Goal: Information Seeking & Learning: Learn about a topic

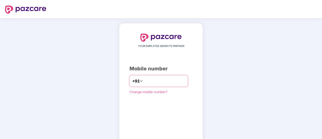
type input "**********"
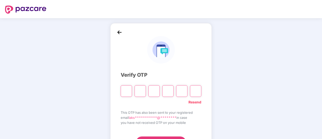
type input "*"
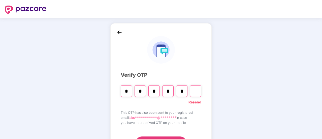
type input "*"
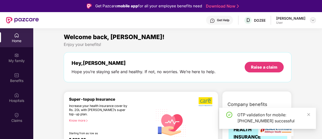
click at [310, 21] on div at bounding box center [312, 20] width 6 height 6
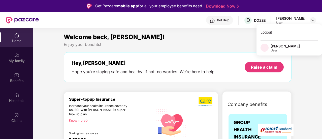
click at [221, 38] on div "Welcome back, [PERSON_NAME]!" at bounding box center [177, 37] width 227 height 10
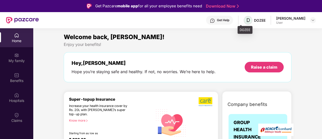
click at [246, 19] on span "D" at bounding box center [248, 20] width 4 height 6
click at [254, 19] on div "DOZEE" at bounding box center [260, 20] width 12 height 5
click at [249, 43] on div "Enjoy your benefits!" at bounding box center [177, 44] width 227 height 5
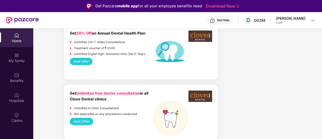
scroll to position [362, 0]
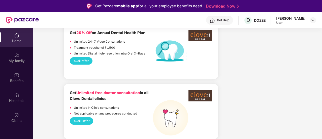
click at [300, 16] on div "[PERSON_NAME]" at bounding box center [290, 18] width 29 height 5
click at [312, 20] on img at bounding box center [312, 20] width 4 height 4
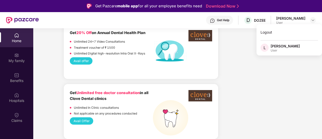
click at [281, 50] on div "User" at bounding box center [284, 50] width 29 height 4
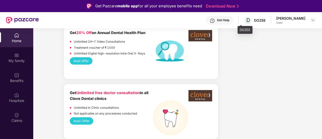
click at [254, 22] on div "DOZEE" at bounding box center [260, 20] width 12 height 5
click at [210, 21] on div "Get Help" at bounding box center [219, 20] width 27 height 9
click at [217, 20] on div "Get Help" at bounding box center [223, 20] width 12 height 4
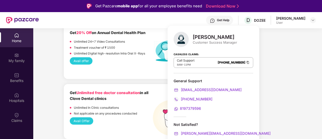
click at [210, 39] on div "[PERSON_NAME]" at bounding box center [214, 37] width 44 height 6
click at [184, 35] on img at bounding box center [180, 39] width 15 height 15
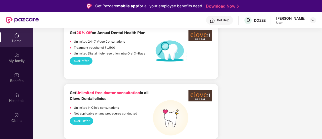
scroll to position [484, 0]
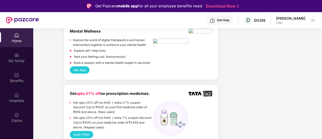
click at [218, 24] on div "Get Help" at bounding box center [219, 20] width 27 height 9
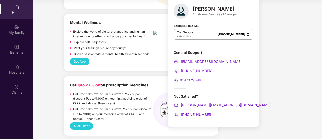
scroll to position [458, 0]
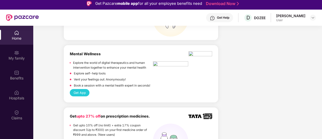
scroll to position [0, 0]
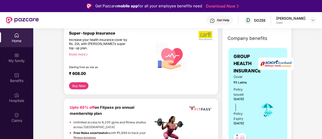
scroll to position [56, 0]
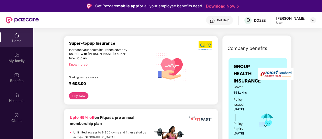
click at [84, 65] on div "Know more" at bounding box center [109, 64] width 81 height 4
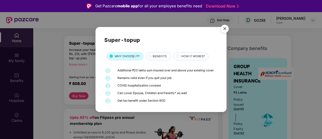
click at [160, 56] on span "BENEFITS" at bounding box center [159, 56] width 14 height 5
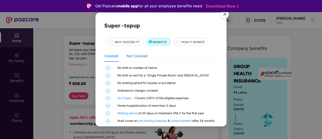
click at [136, 58] on div "Not Covered" at bounding box center [136, 56] width 21 height 6
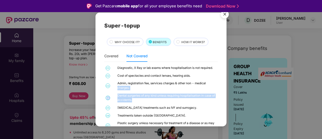
drag, startPoint x: 226, startPoint y: 85, endPoint x: 221, endPoint y: 100, distance: 15.7
click at [221, 100] on div "Super-topup WHY CHOOSE IT? BENEFITS HOW IT WORKS? Covered Not Covered 01 No lim…" at bounding box center [160, 69] width 131 height 113
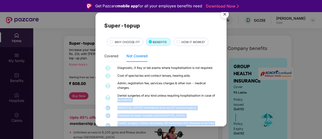
drag, startPoint x: 227, startPoint y: 89, endPoint x: 225, endPoint y: 95, distance: 5.9
click at [225, 95] on div "Super-topup WHY CHOOSE IT? BENEFITS HOW IT WORKS? Covered Not Covered 01 No lim…" at bounding box center [161, 69] width 322 height 139
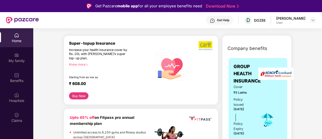
click at [81, 64] on div "Know more" at bounding box center [109, 64] width 81 height 4
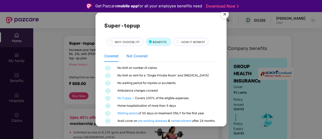
click at [142, 56] on div "Not Covered" at bounding box center [136, 56] width 21 height 6
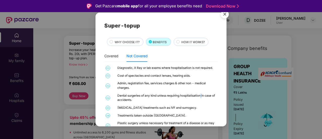
click at [201, 94] on div "Dental surgeries of any kind unless requiring hospitalisation in case of accide…" at bounding box center [166, 97] width 99 height 9
click at [181, 77] on div "Cost of spectacles and contact lenses, hearing aids." at bounding box center [166, 75] width 99 height 5
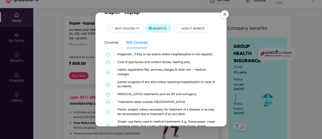
scroll to position [4, 0]
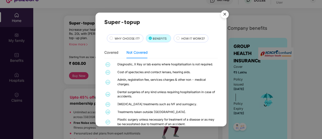
click at [190, 36] on span "HOW IT WORKS?" at bounding box center [192, 38] width 23 height 5
